Goal: Information Seeking & Learning: Check status

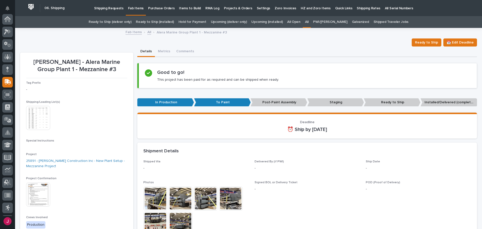
scroll to position [63, 0]
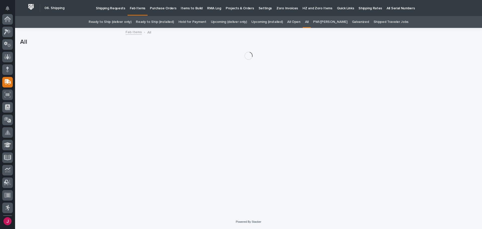
scroll to position [63, 0]
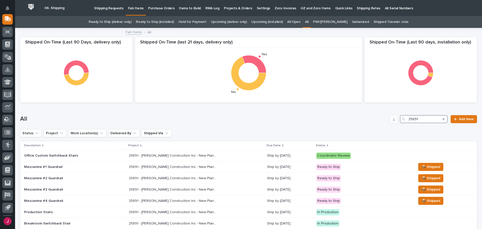
drag, startPoint x: 420, startPoint y: 119, endPoint x: 401, endPoint y: 122, distance: 20.0
click at [401, 122] on div "25891" at bounding box center [424, 119] width 48 height 8
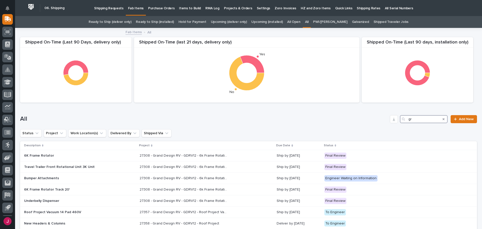
type input "g"
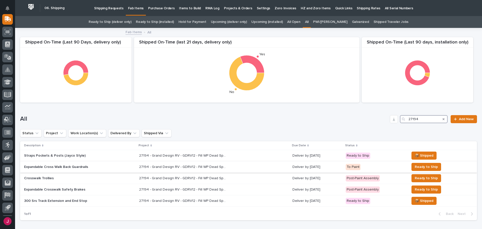
type input "27194"
click at [170, 166] on p "27194 - Grand Design RV - GDRV12 - Fill WP Dead Space For Short Units" at bounding box center [183, 166] width 89 height 5
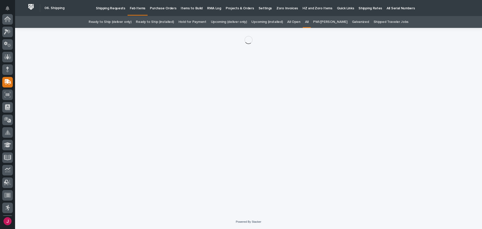
scroll to position [63, 0]
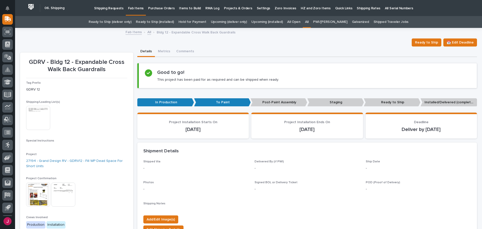
click at [47, 122] on img at bounding box center [38, 118] width 24 height 24
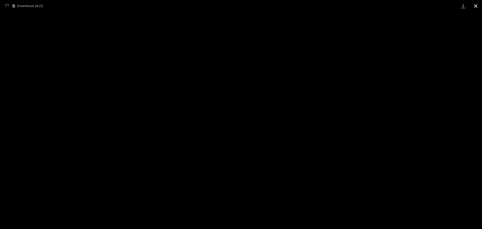
click at [477, 7] on button "Close gallery" at bounding box center [475, 6] width 13 height 12
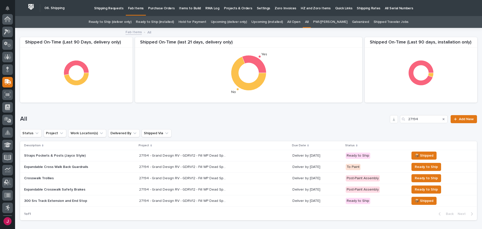
scroll to position [63, 0]
click at [166, 178] on p "27194 - Grand Design RV - GDRV12 - Fill WP Dead Space For Short Units" at bounding box center [183, 177] width 89 height 5
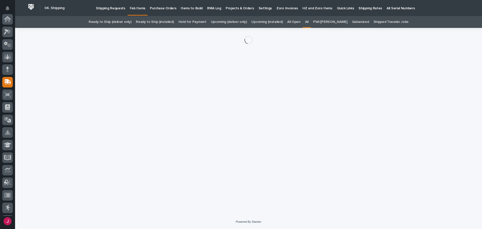
scroll to position [63, 0]
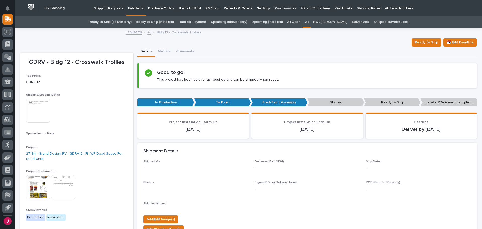
click at [42, 188] on img at bounding box center [38, 187] width 24 height 24
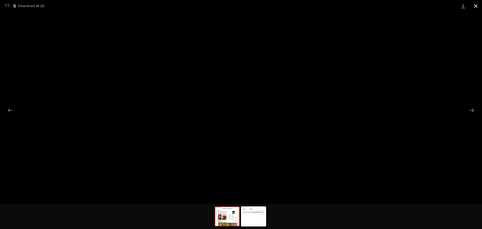
click at [476, 4] on button "Close gallery" at bounding box center [475, 6] width 13 height 12
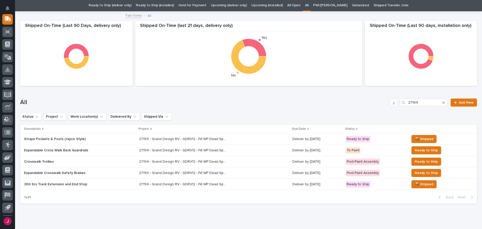
scroll to position [25, 0]
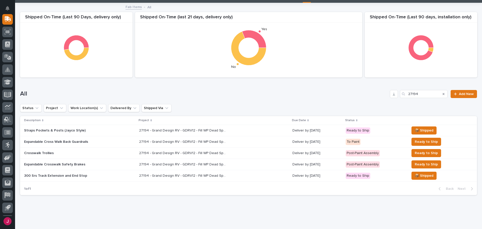
click at [192, 163] on p "27194 - Grand Design RV - GDRV12 - Fill WP Dead Space For Short Units" at bounding box center [183, 163] width 89 height 5
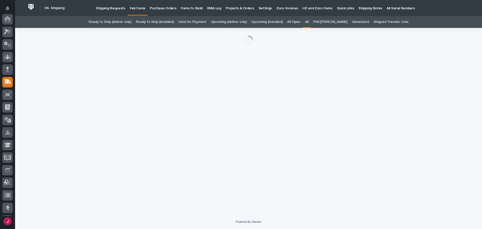
scroll to position [63, 0]
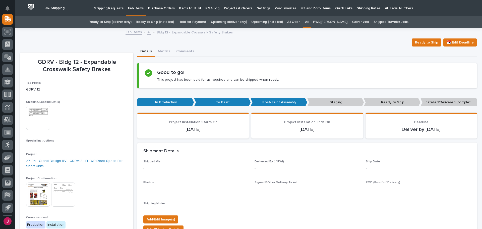
click at [38, 117] on img at bounding box center [38, 118] width 24 height 24
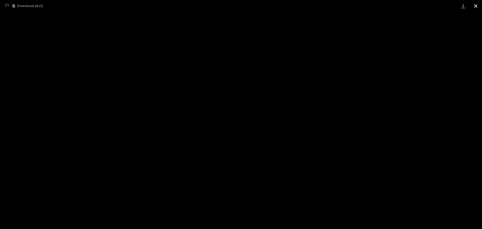
click at [475, 5] on button "Close gallery" at bounding box center [475, 6] width 13 height 12
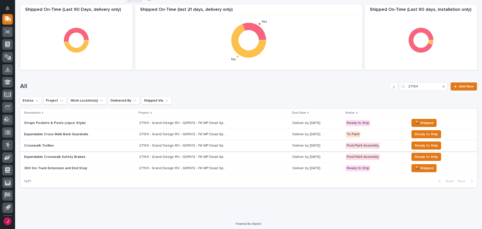
scroll to position [35, 0]
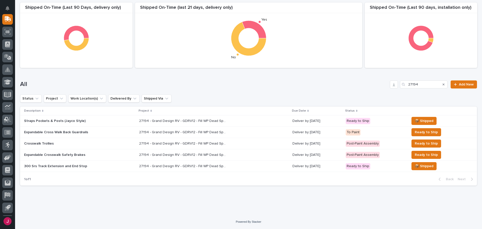
click at [172, 165] on p "27194 - Grand Design RV - GDRV12 - Fill WP Dead Space For Short Units" at bounding box center [183, 165] width 89 height 5
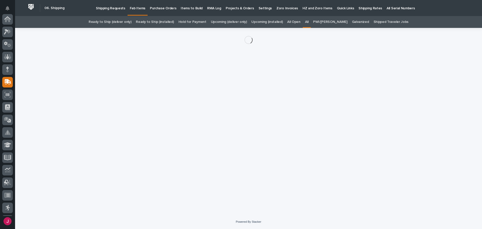
scroll to position [63, 0]
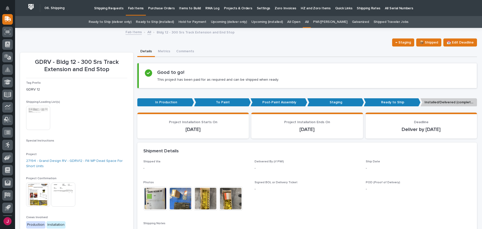
click at [43, 119] on img at bounding box center [38, 118] width 24 height 24
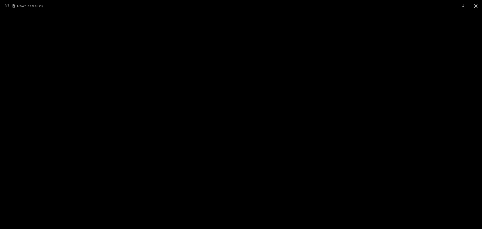
click at [476, 6] on button "Close gallery" at bounding box center [475, 6] width 13 height 12
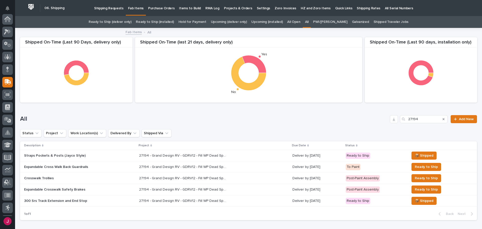
scroll to position [63, 0]
